Goal: Ask a question

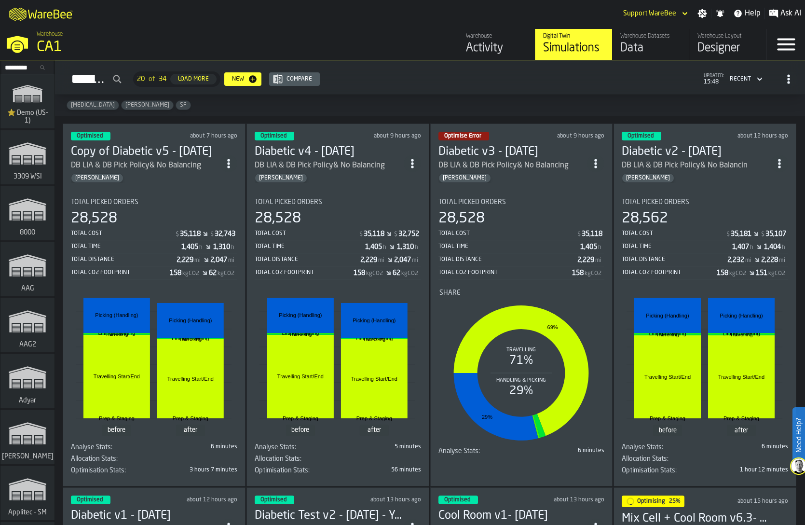
click at [782, 16] on span "Ask AI" at bounding box center [791, 14] width 21 height 12
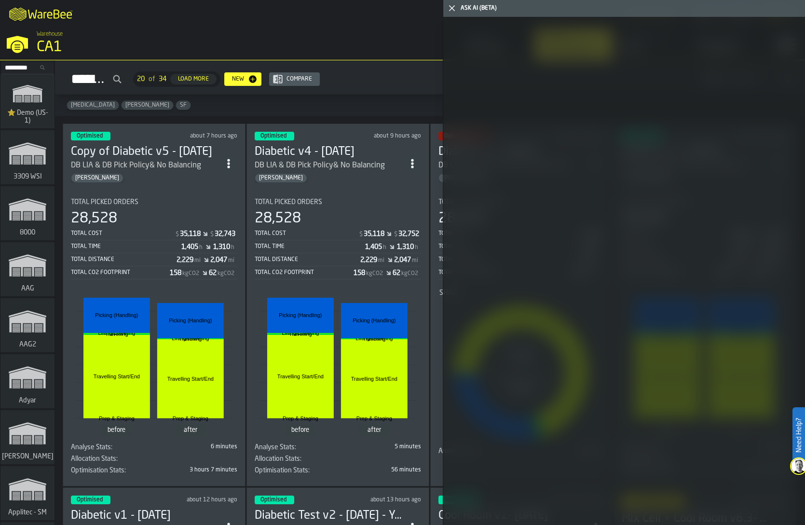
click at [446, 8] on icon "button-toggle-Close me" at bounding box center [452, 8] width 12 height 12
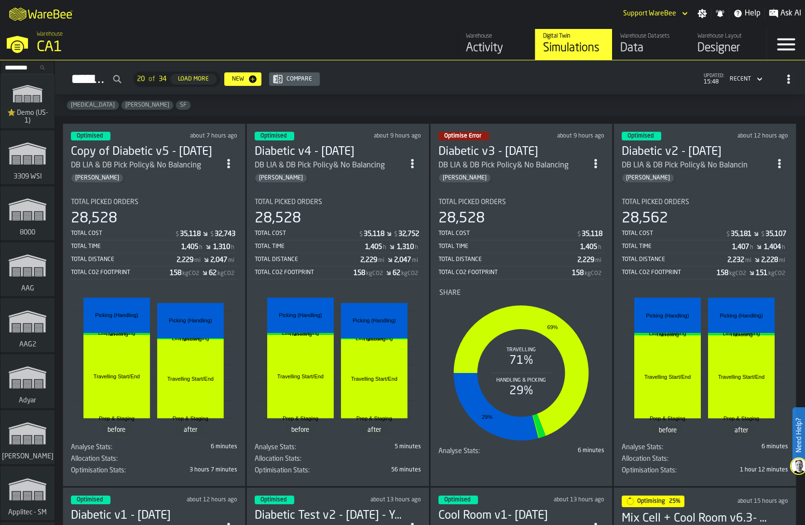
click at [493, 38] on div "Warehouse" at bounding box center [496, 36] width 61 height 7
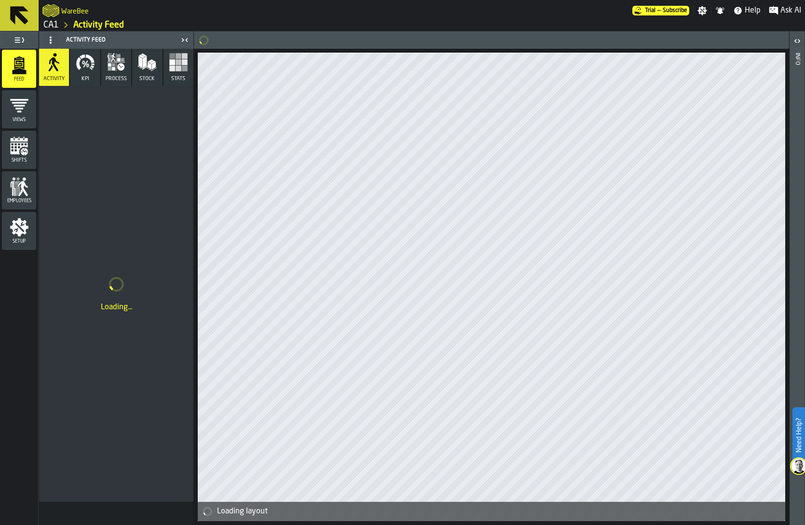
click at [783, 9] on span "Ask AI" at bounding box center [791, 11] width 21 height 12
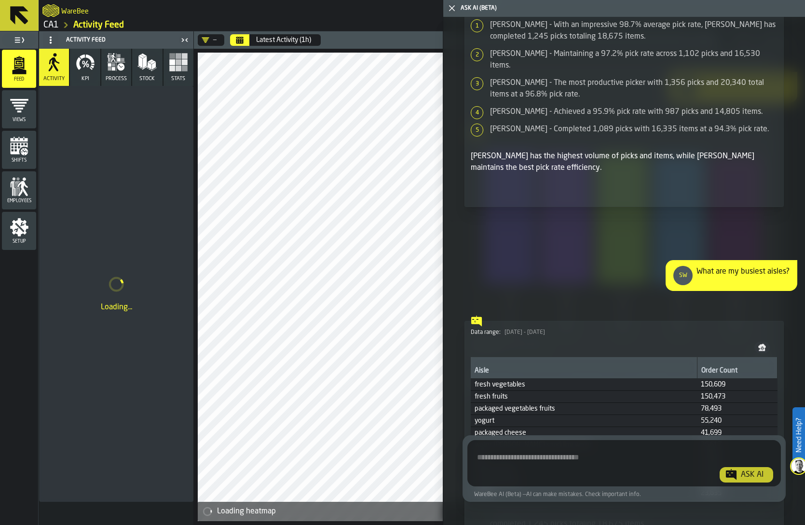
scroll to position [579, 0]
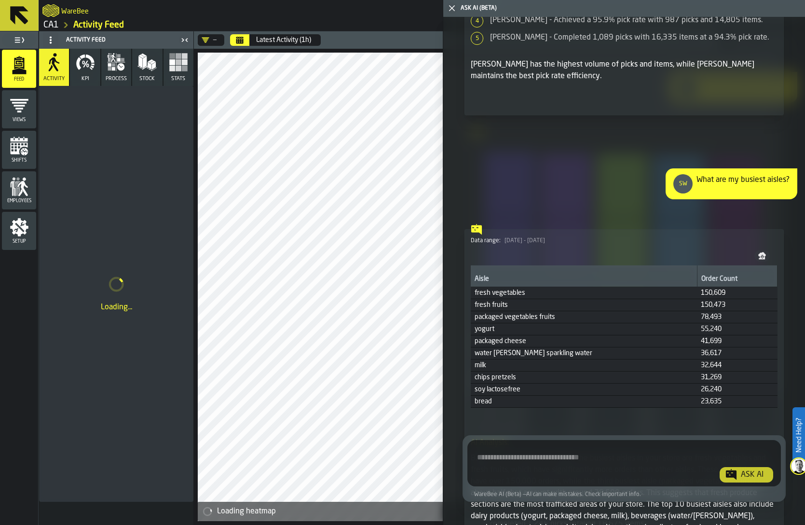
click at [730, 178] on div "What are my busiest aisles?" at bounding box center [743, 183] width 93 height 19
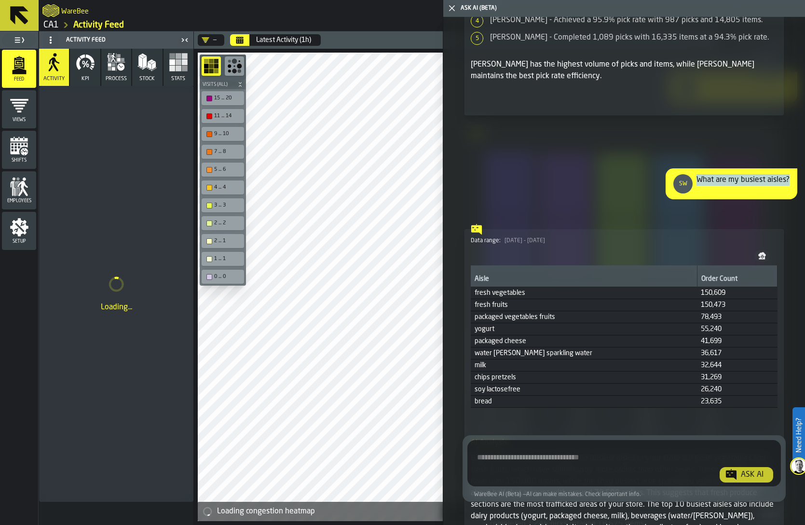
copy div "What are my busiest aisles?"
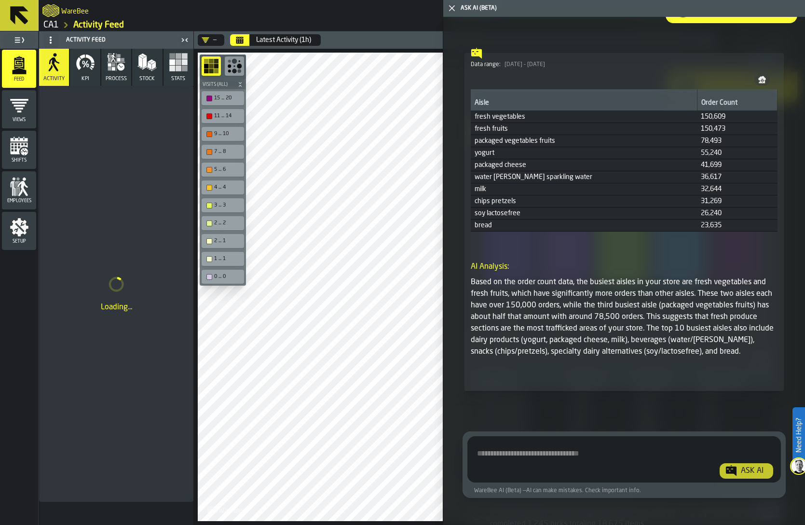
scroll to position [753, 0]
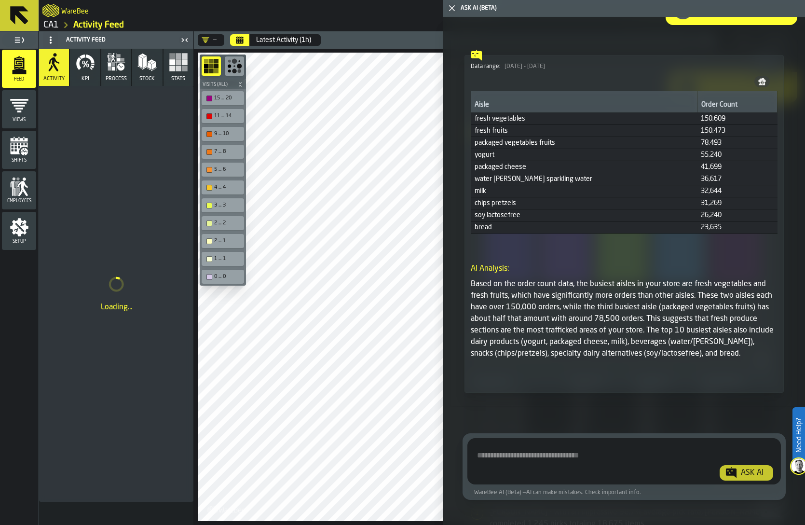
click at [754, 377] on span "Show Query" at bounding box center [754, 376] width 31 height 7
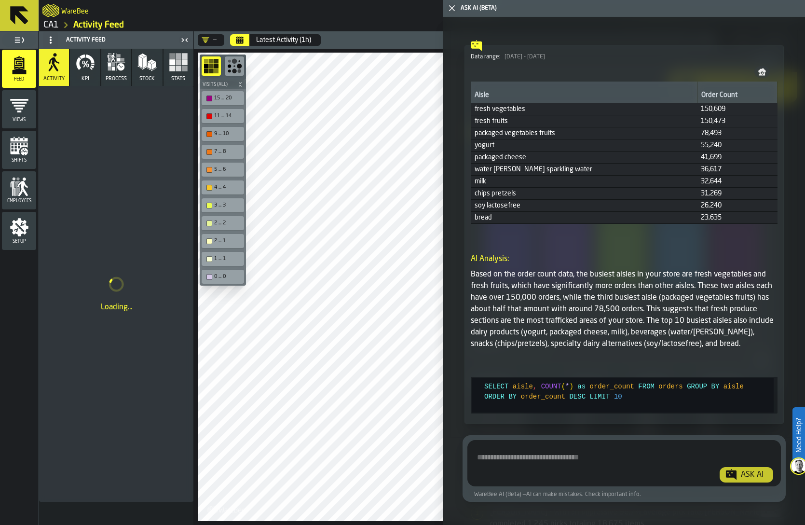
scroll to position [766, 0]
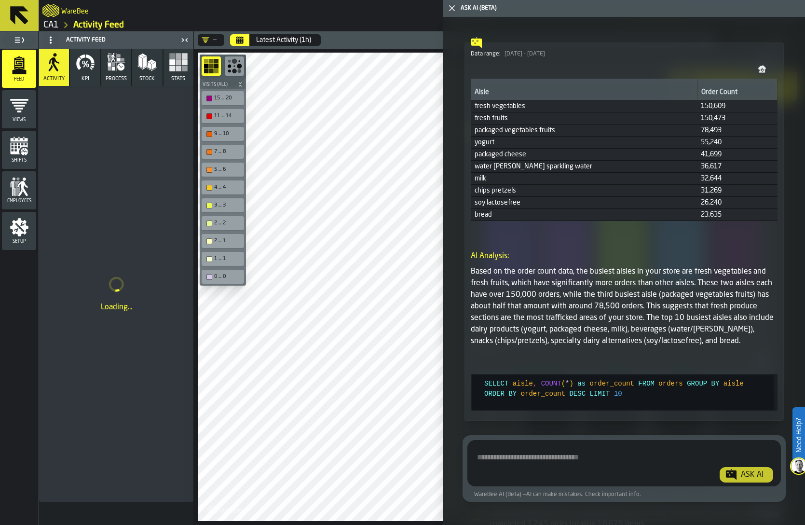
type textarea "**********"
drag, startPoint x: 657, startPoint y: 397, endPoint x: 478, endPoint y: 385, distance: 179.9
click at [484, 385] on div "SELECT aisle , COUNT ( * ) as order_count FROM orders GROUP BY aisle ORDER BY o…" at bounding box center [628, 392] width 289 height 35
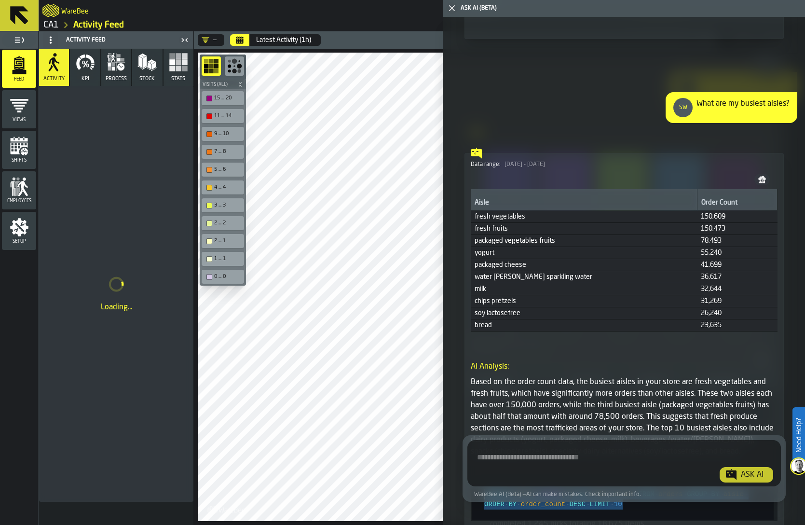
scroll to position [650, 0]
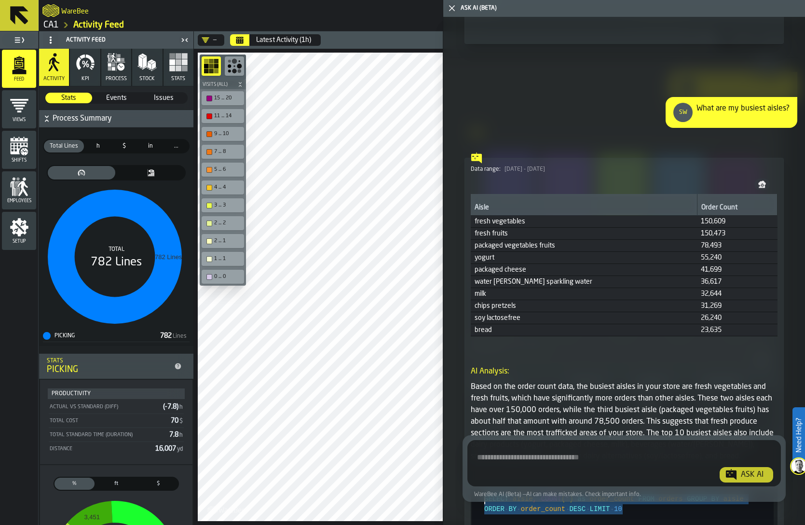
click at [713, 111] on div "What are my busiest aisles?" at bounding box center [743, 112] width 93 height 19
copy div "What are my busiest aisles?"
click at [591, 466] on textarea "Ask AI about the warehouse Activity" at bounding box center [624, 465] width 306 height 35
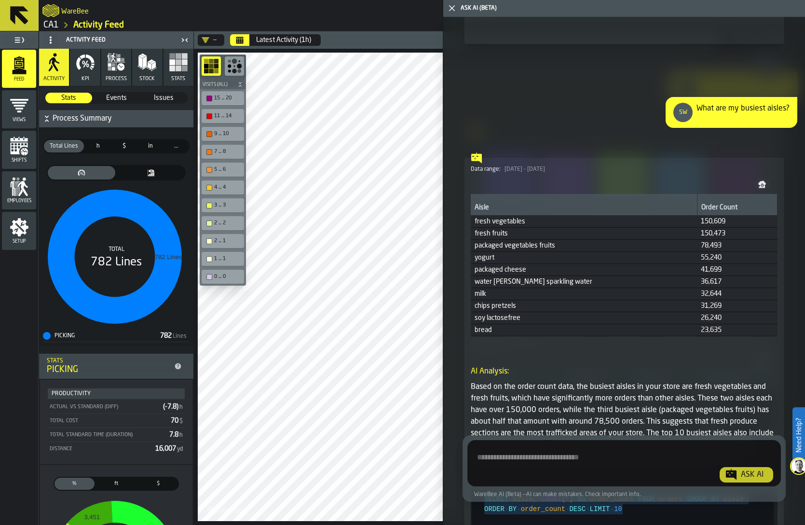
paste textarea "**********"
type textarea "**********"
click at [754, 478] on div "Ask AI" at bounding box center [752, 475] width 30 height 12
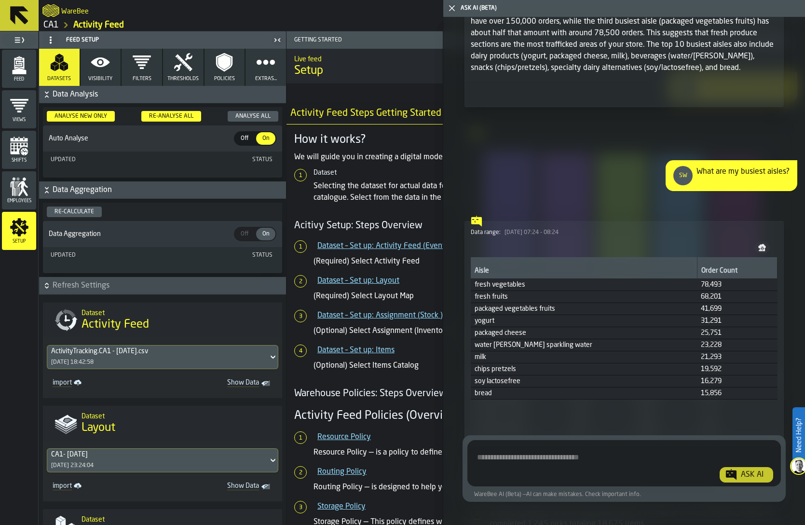
scroll to position [1045, 0]
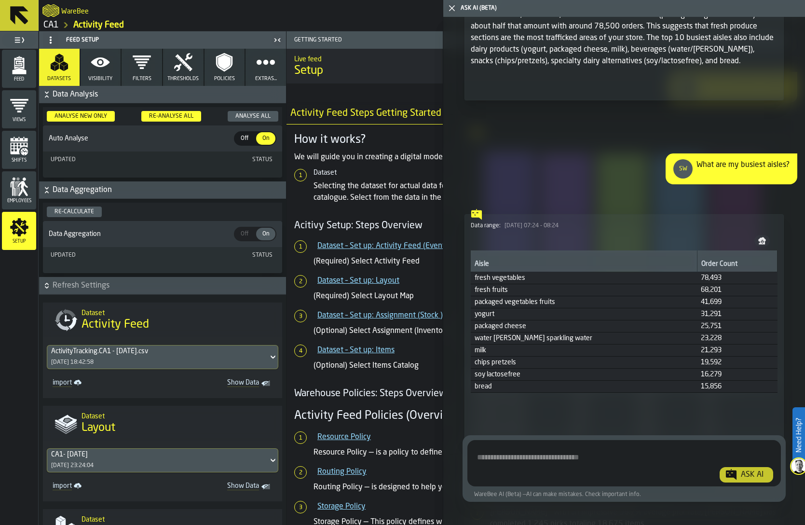
click at [748, 423] on div "Ask AI WareBee AI (Beta) — AI can make mistakes. Check important info." at bounding box center [624, 468] width 362 height 105
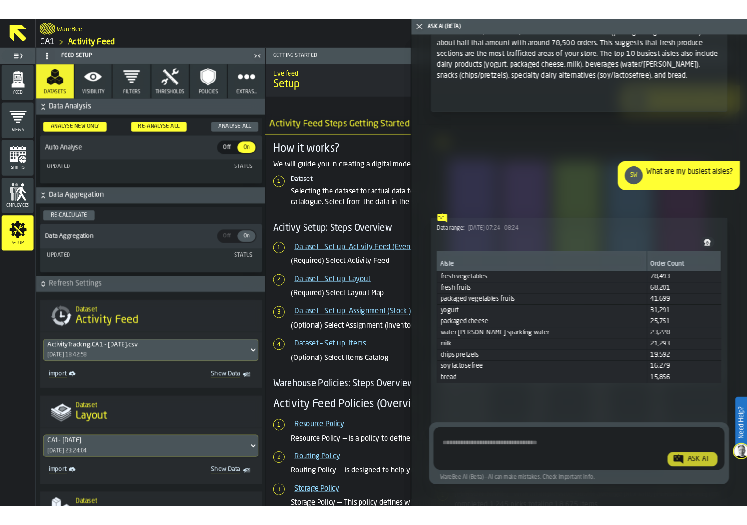
scroll to position [1095, 0]
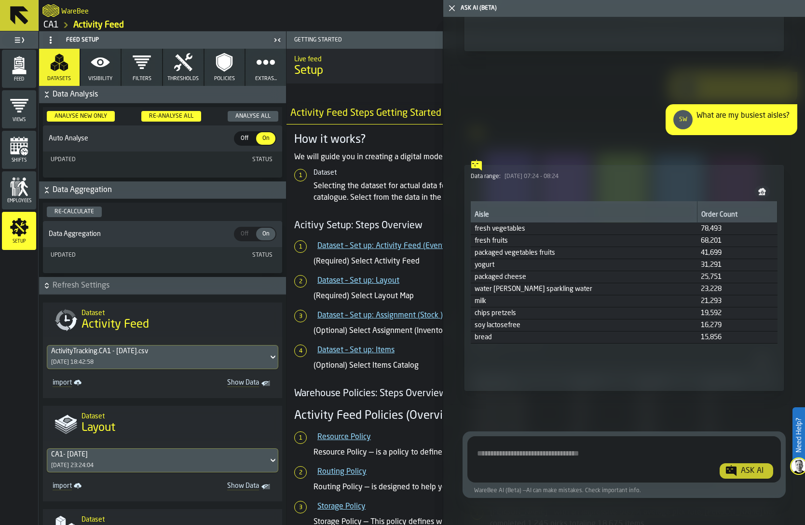
click at [751, 378] on button "Show Query" at bounding box center [756, 375] width 43 height 11
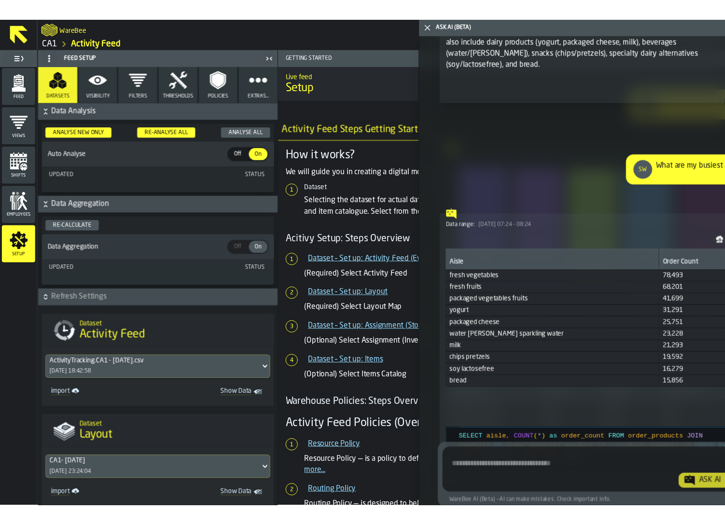
scroll to position [1129, 0]
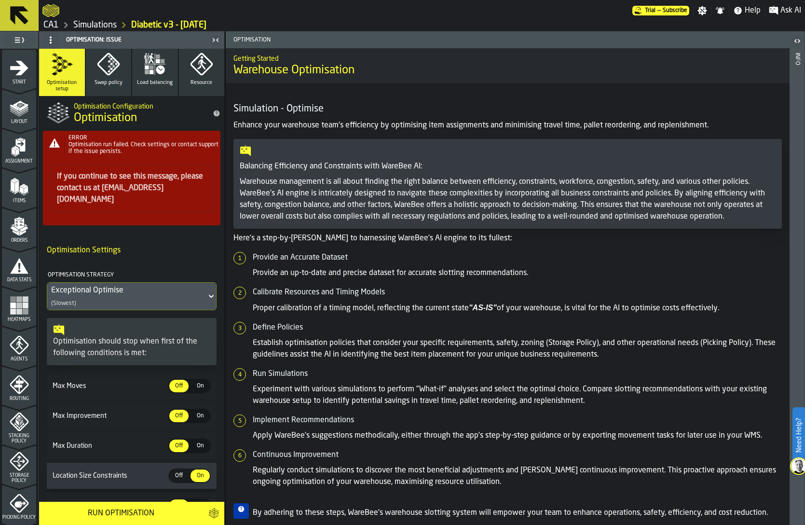
scroll to position [184, 0]
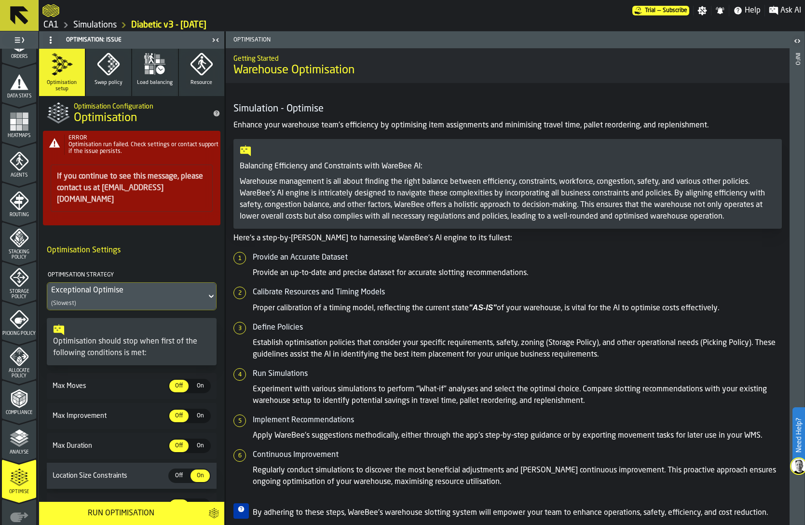
click at [46, 23] on link "CA1" at bounding box center [50, 25] width 15 height 11
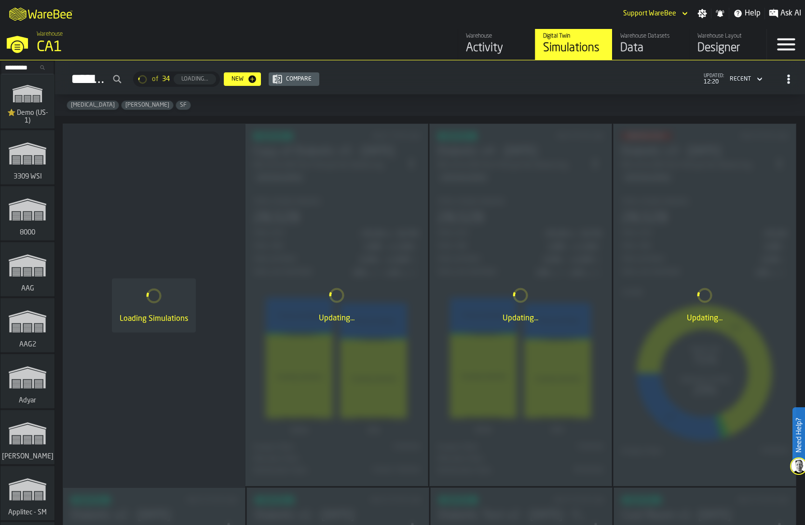
click at [487, 48] on div "Activity" at bounding box center [496, 48] width 61 height 15
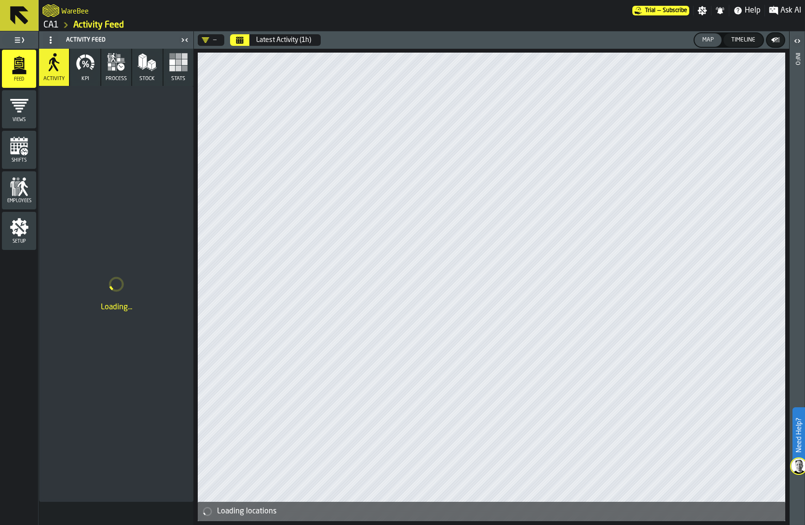
click at [15, 252] on div "Feed Views Shifts Employees Setup" at bounding box center [19, 287] width 38 height 476
click at [19, 233] on icon "menu Setup" at bounding box center [19, 227] width 18 height 18
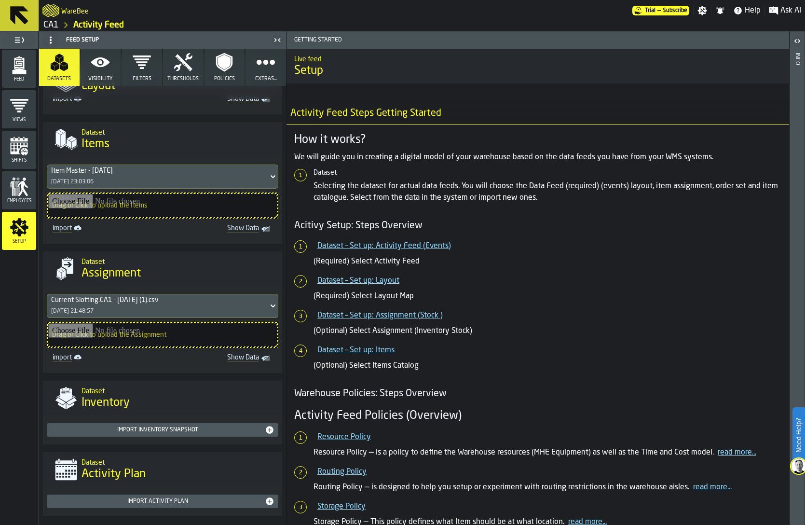
scroll to position [397, 0]
